Goal: Transaction & Acquisition: Purchase product/service

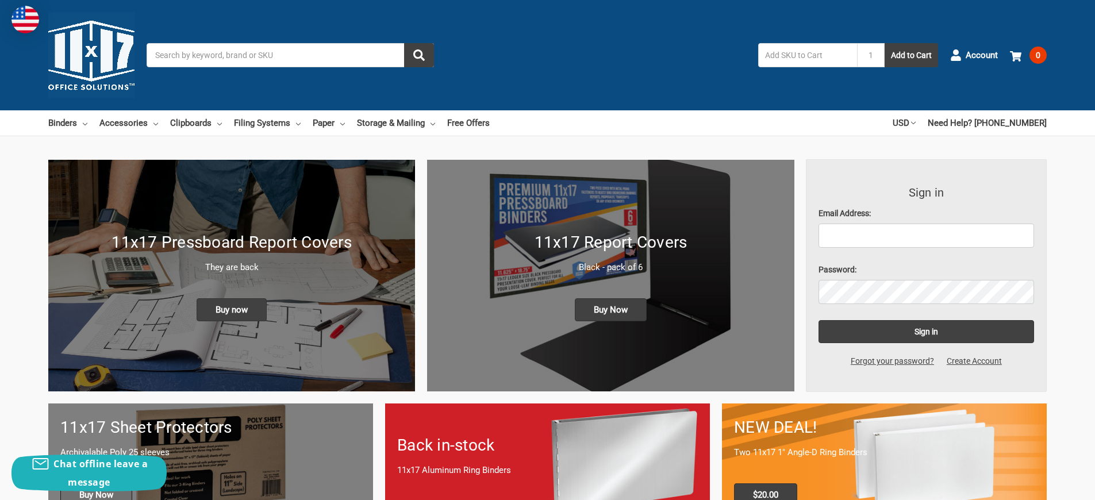
click at [98, 484] on span "Buy Now" at bounding box center [96, 495] width 72 height 23
click at [232, 298] on span "Buy now" at bounding box center [232, 309] width 70 height 23
click at [611, 298] on span "Buy Now" at bounding box center [611, 309] width 72 height 23
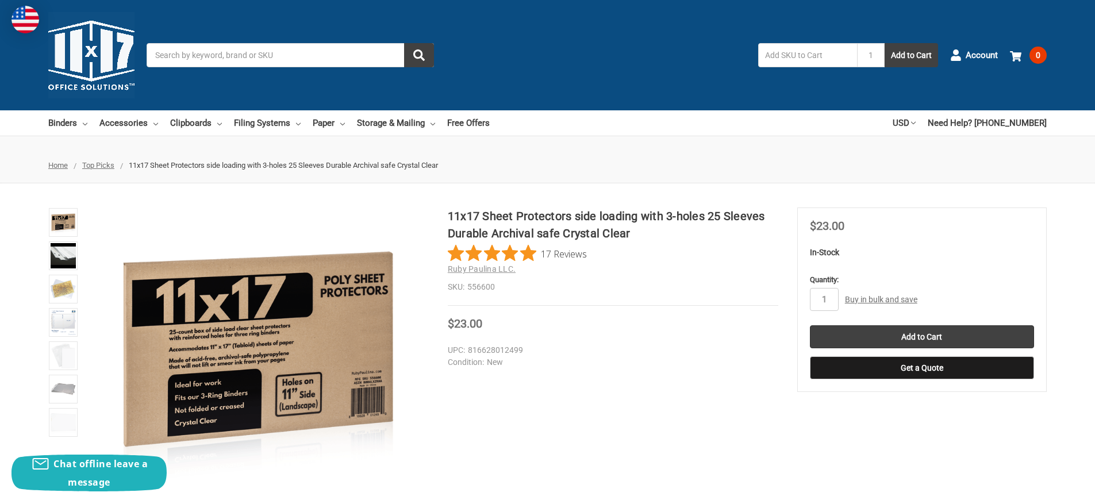
click at [882, 295] on link "Buy in bulk and save" at bounding box center [881, 299] width 72 height 9
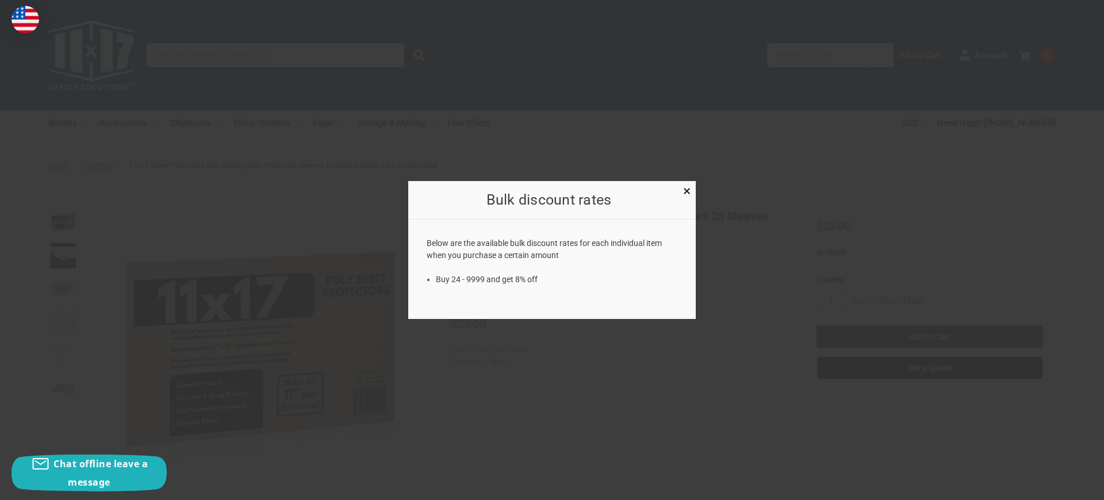
click at [888, 250] on div at bounding box center [552, 250] width 1104 height 500
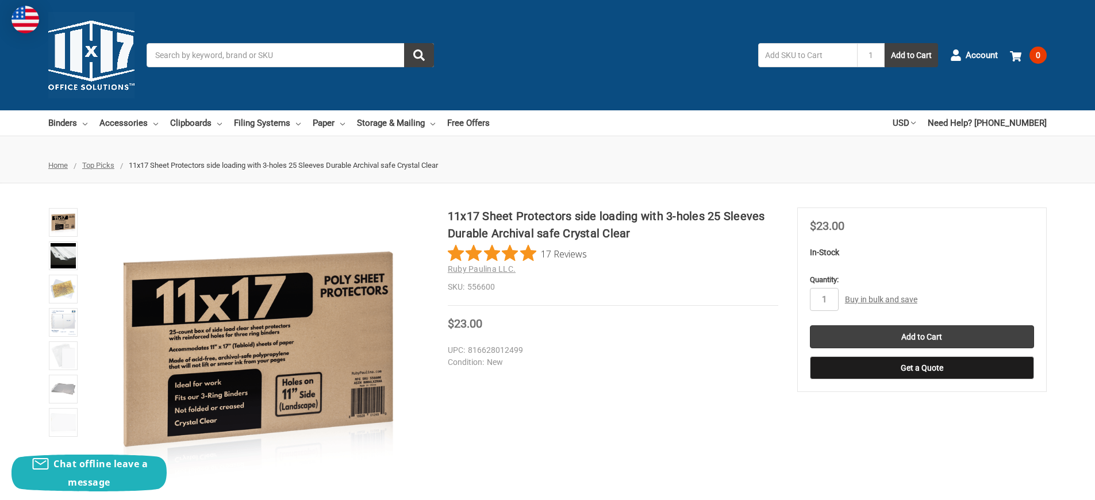
click at [882, 295] on link "Buy in bulk and save" at bounding box center [881, 299] width 72 height 9
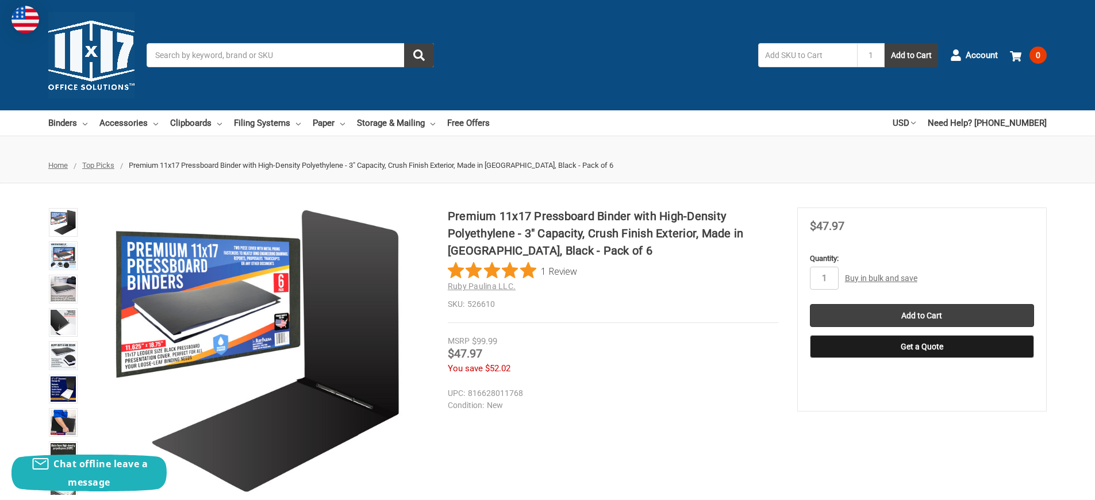
click at [882, 274] on link "Buy in bulk and save" at bounding box center [881, 278] width 72 height 9
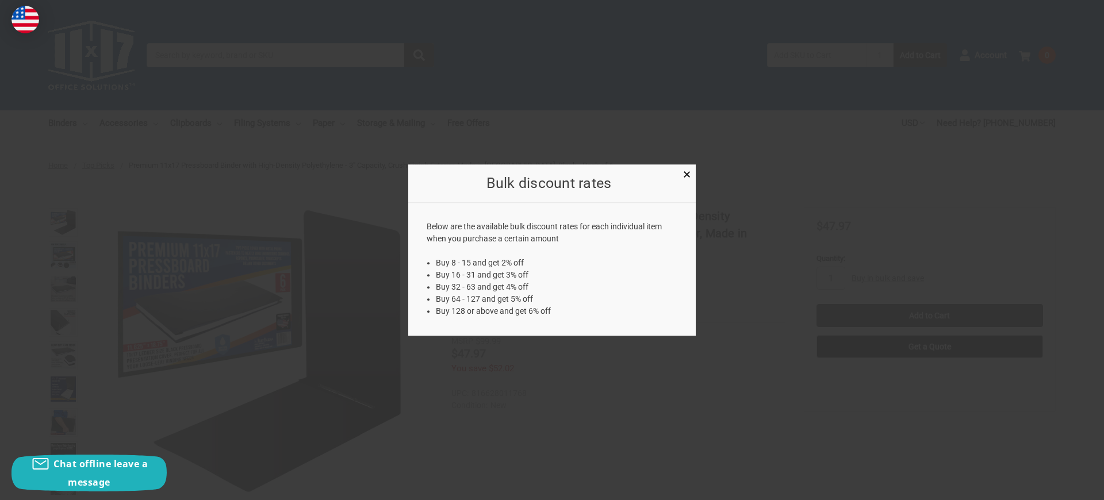
click at [888, 228] on div at bounding box center [552, 250] width 1104 height 500
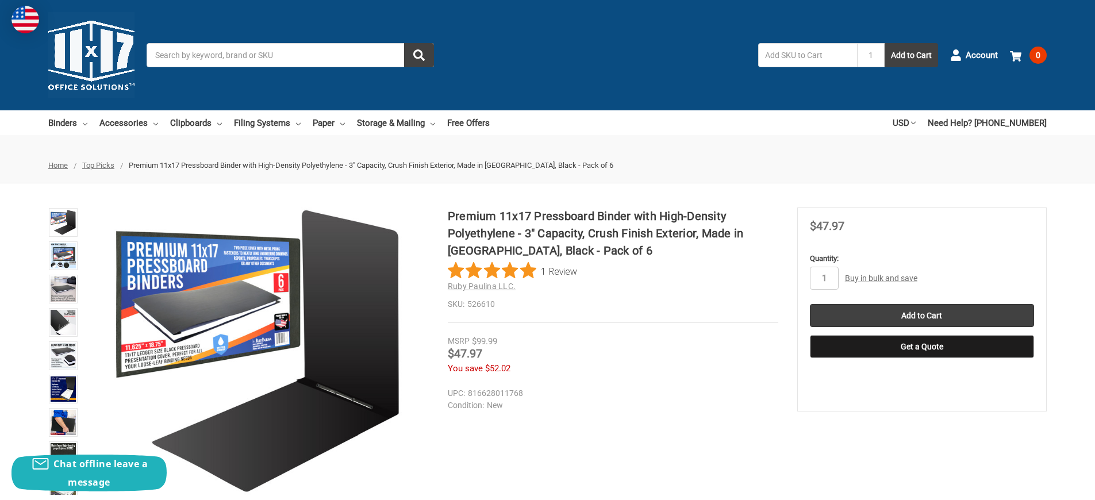
click at [882, 274] on link "Buy in bulk and save" at bounding box center [881, 278] width 72 height 9
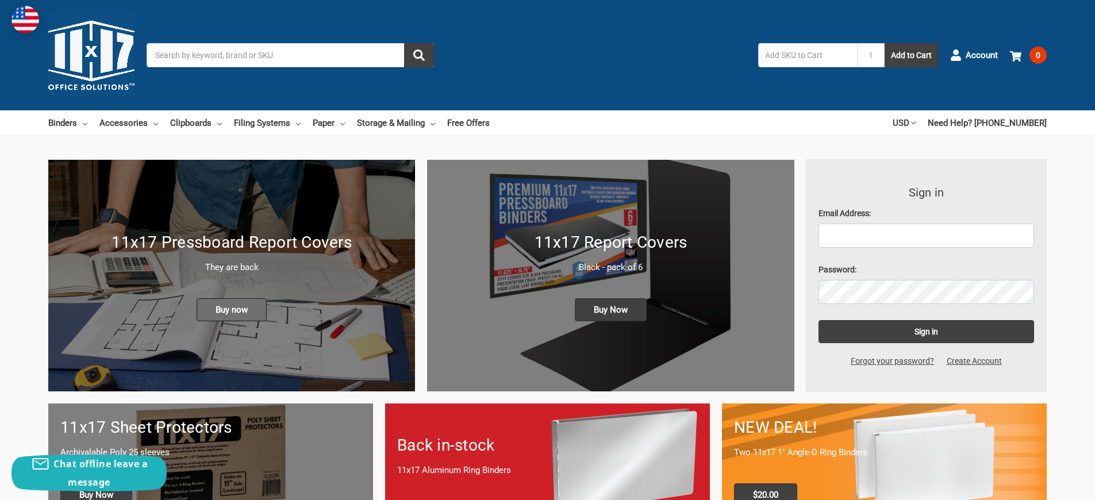
click at [232, 298] on span "Buy now" at bounding box center [232, 309] width 70 height 23
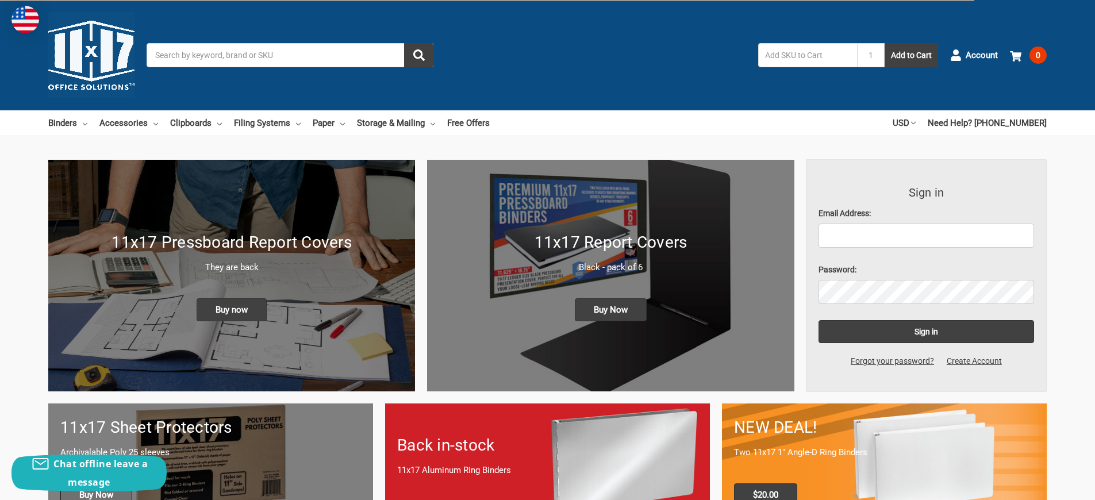
click at [98, 484] on span "Buy Now" at bounding box center [96, 495] width 72 height 23
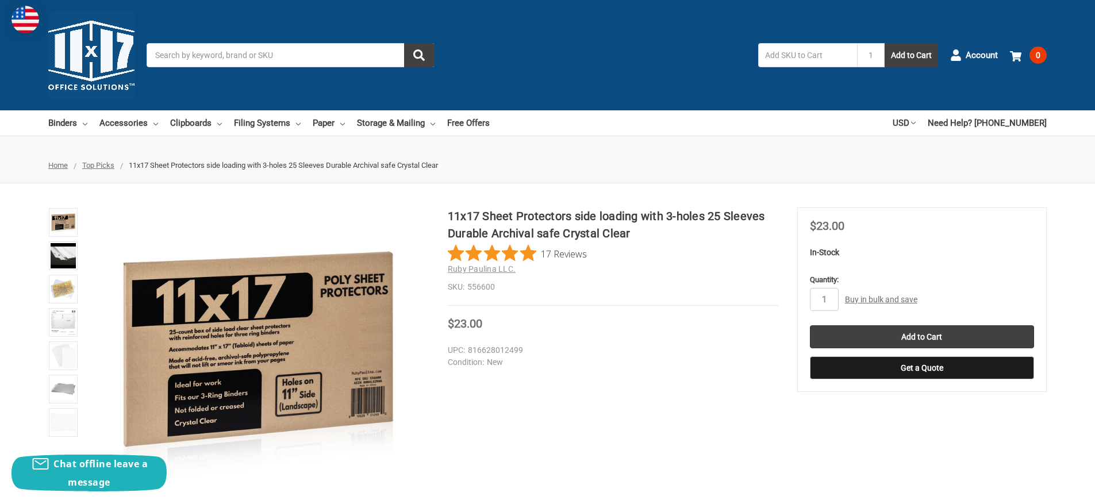
click at [882, 295] on link "Buy in bulk and save" at bounding box center [881, 299] width 72 height 9
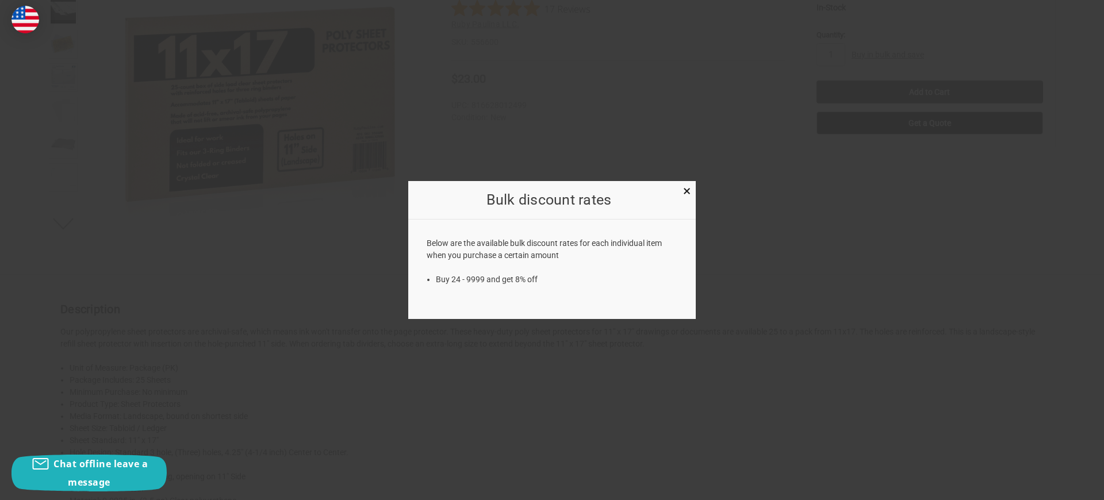
click at [162, 250] on div at bounding box center [552, 250] width 1104 height 500
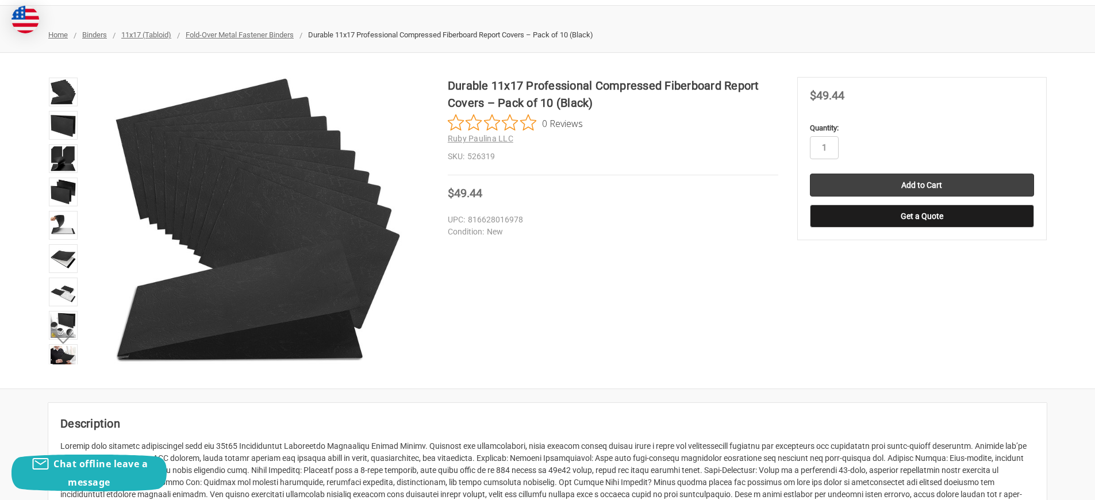
scroll to position [373, 0]
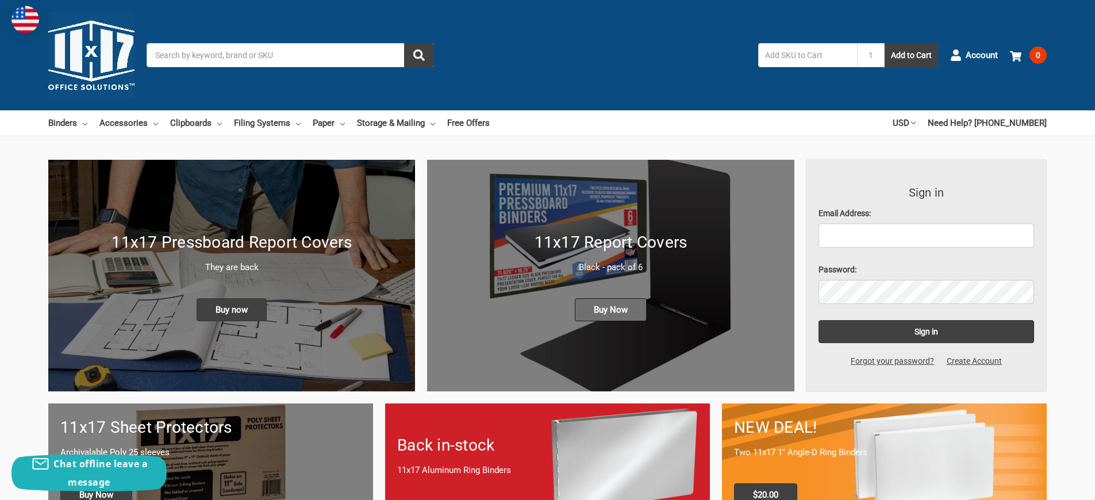
click at [611, 298] on span "Buy Now" at bounding box center [611, 309] width 72 height 23
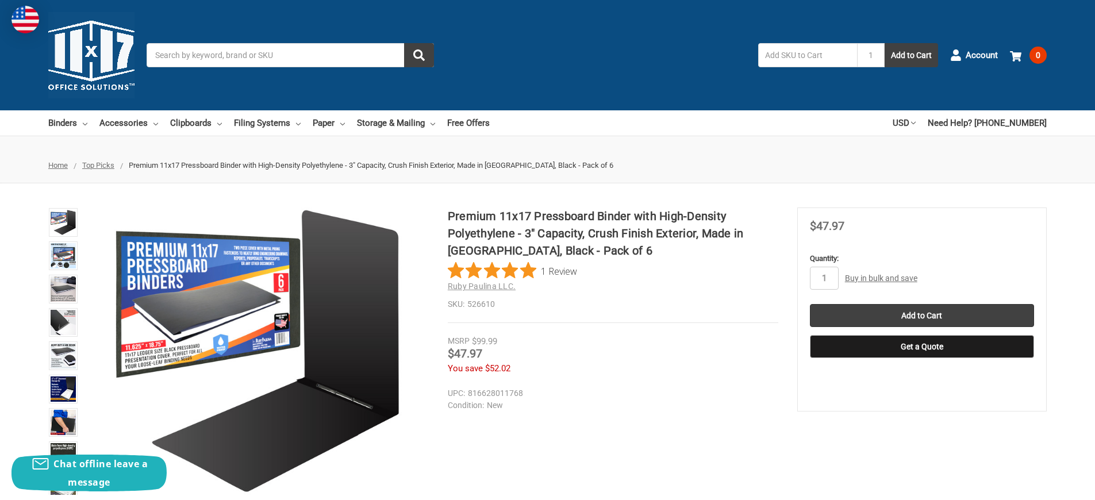
click at [882, 274] on link "Buy in bulk and save" at bounding box center [881, 278] width 72 height 9
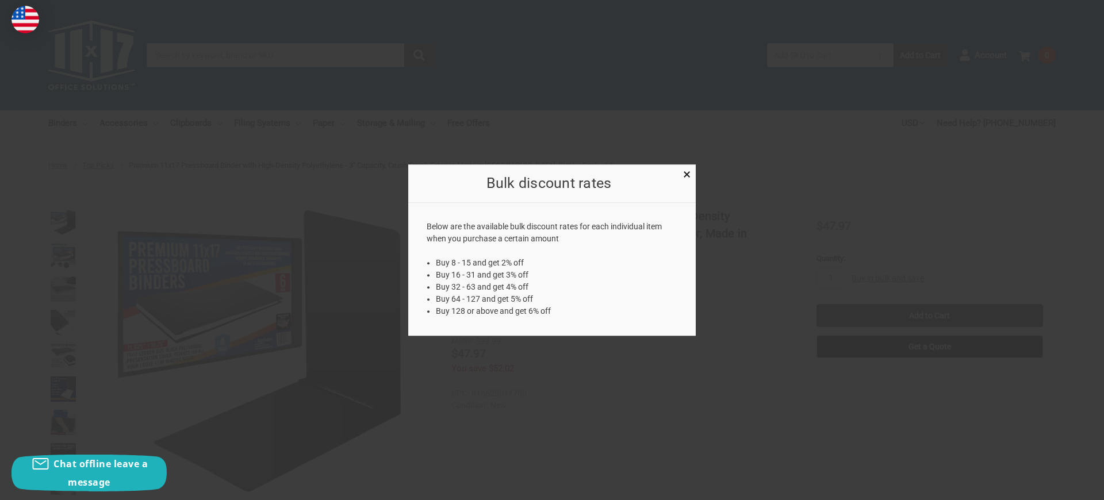
click at [162, 250] on div at bounding box center [552, 250] width 1104 height 500
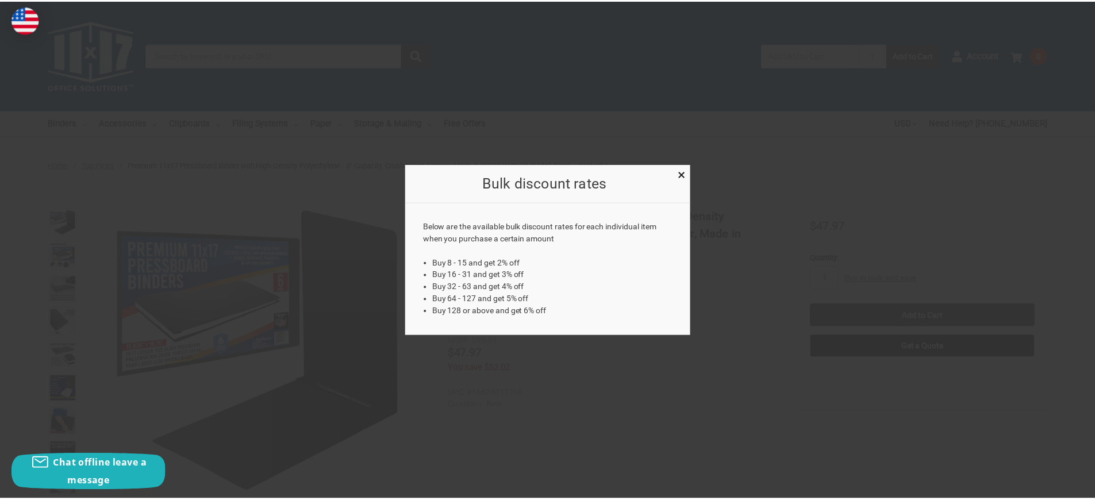
scroll to position [1716, 0]
